Goal: Find specific page/section: Find specific page/section

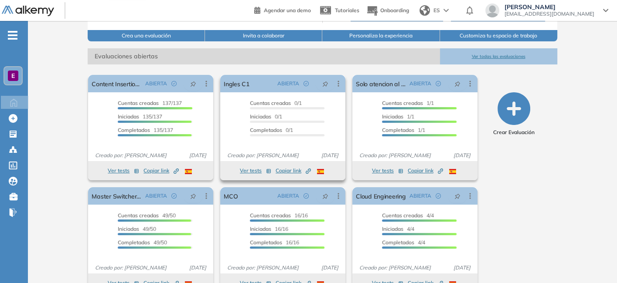
scroll to position [122, 0]
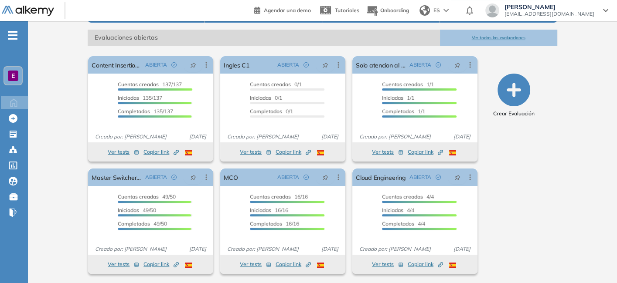
click at [493, 30] on button "Ver todas las evaluaciones" at bounding box center [498, 38] width 117 height 16
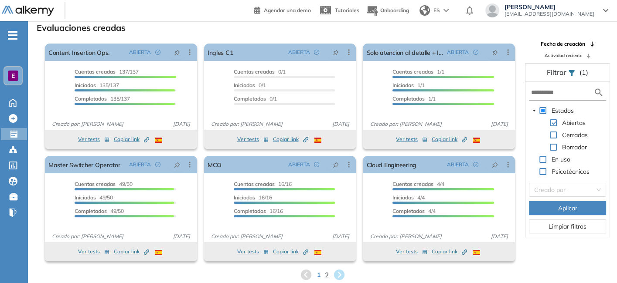
click at [327, 275] on span "2" at bounding box center [326, 275] width 4 height 10
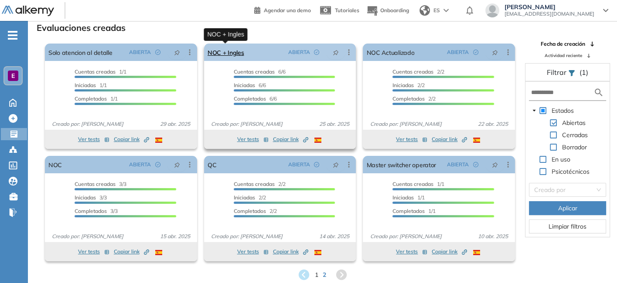
click at [235, 54] on link "NOC + Ingles" at bounding box center [226, 52] width 37 height 17
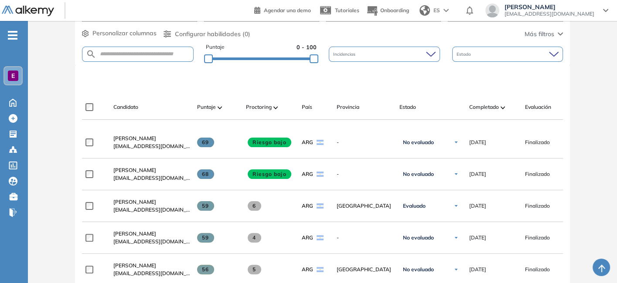
scroll to position [201, 0]
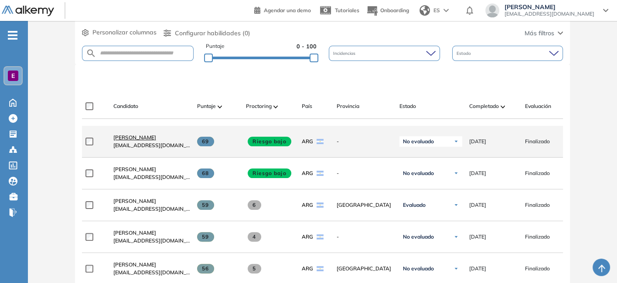
click at [125, 141] on span "[PERSON_NAME]" at bounding box center [134, 137] width 43 height 7
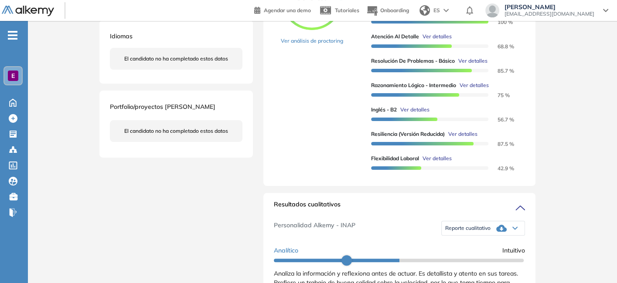
scroll to position [225, 0]
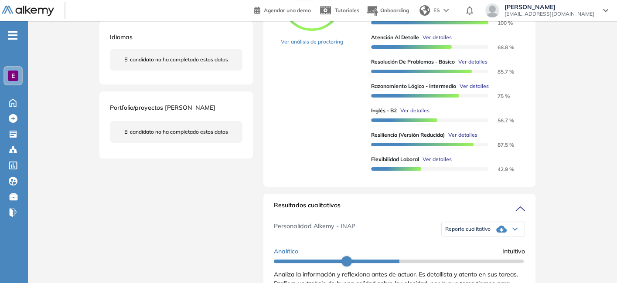
click at [449, 233] on span "Reporte cualitativo" at bounding box center [467, 229] width 45 height 7
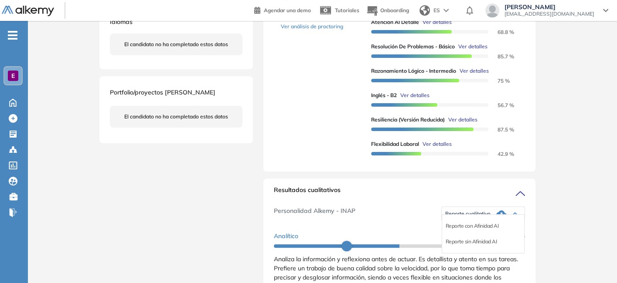
scroll to position [241, 0]
click at [464, 230] on li "Reporte con Afinidad AI" at bounding box center [472, 225] width 53 height 9
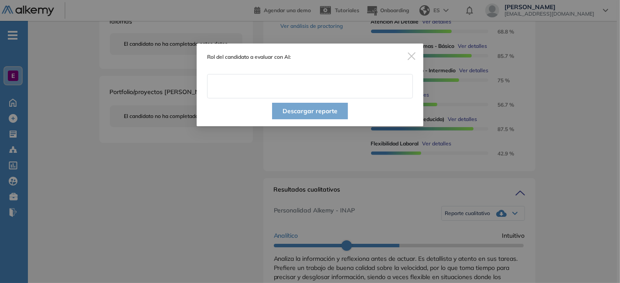
click at [352, 85] on input "text" at bounding box center [310, 86] width 206 height 24
click at [416, 57] on span "Close" at bounding box center [412, 56] width 24 height 24
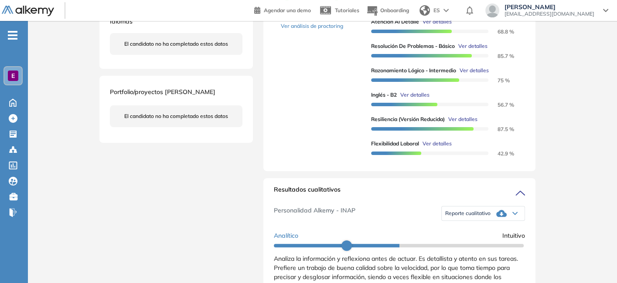
click at [480, 222] on div "Reporte cualitativo" at bounding box center [483, 213] width 83 height 17
click at [474, 246] on li "Reporte sin Afinidad AI" at bounding box center [471, 241] width 51 height 9
